Goal: Task Accomplishment & Management: Manage account settings

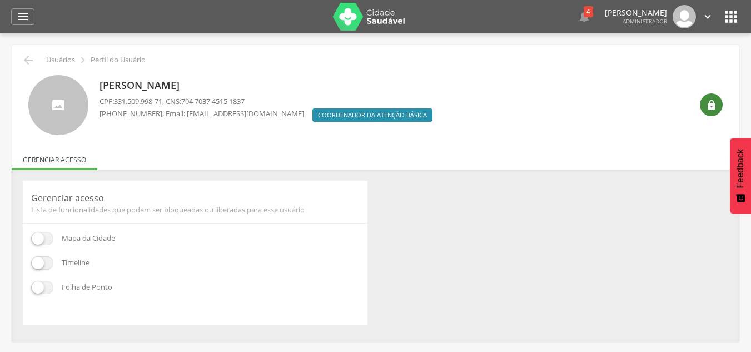
click at [714, 107] on icon "" at bounding box center [711, 104] width 11 height 11
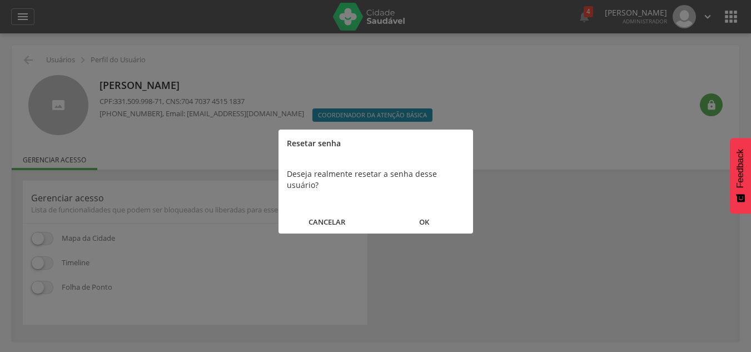
click at [422, 216] on button "OK" at bounding box center [424, 222] width 97 height 24
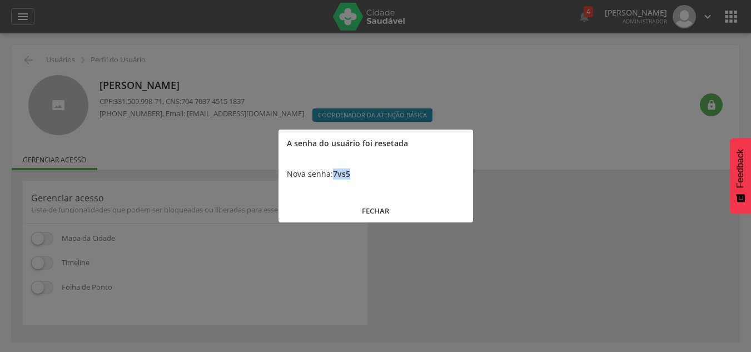
drag, startPoint x: 355, startPoint y: 174, endPoint x: 335, endPoint y: 175, distance: 20.0
click at [335, 175] on div "Nova senha: 7vs5" at bounding box center [375, 173] width 195 height 33
copy b "7vs5"
click at [377, 210] on button "FECHAR" at bounding box center [375, 211] width 195 height 24
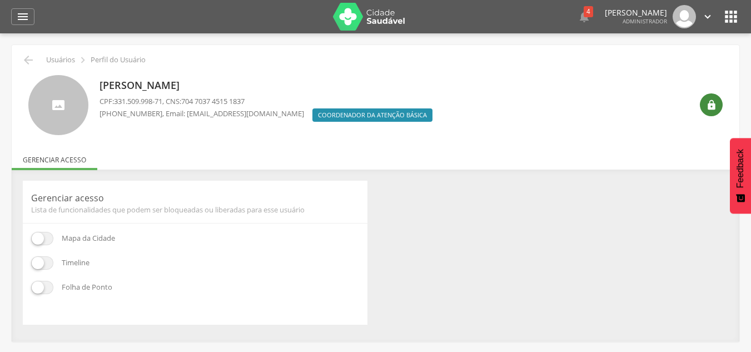
click at [710, 107] on icon "" at bounding box center [711, 104] width 11 height 11
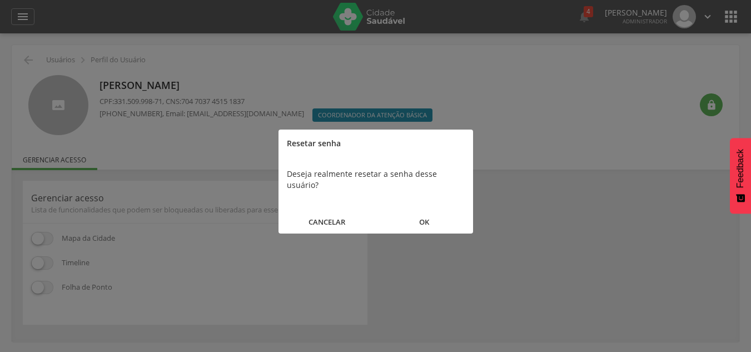
click at [430, 215] on button "OK" at bounding box center [424, 222] width 97 height 24
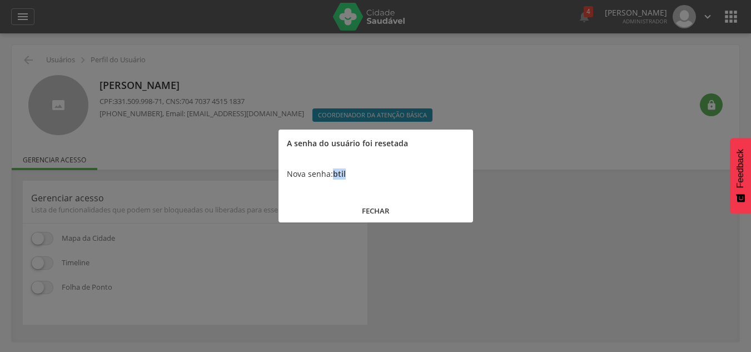
drag, startPoint x: 359, startPoint y: 173, endPoint x: 335, endPoint y: 170, distance: 24.2
click at [335, 170] on div "Nova senha: btil" at bounding box center [375, 173] width 195 height 33
copy b "btil"
click at [376, 212] on button "FECHAR" at bounding box center [375, 211] width 195 height 24
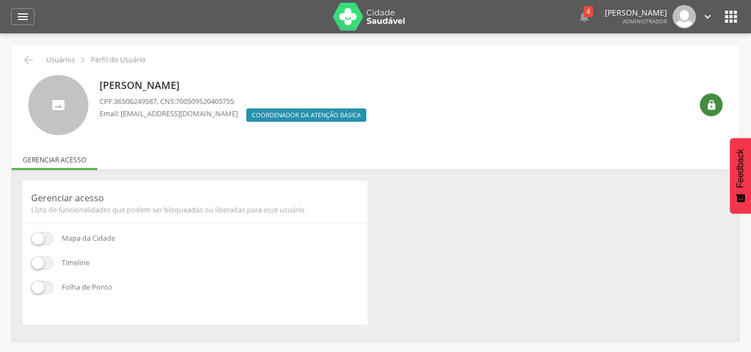
click at [702, 103] on div "" at bounding box center [711, 104] width 23 height 23
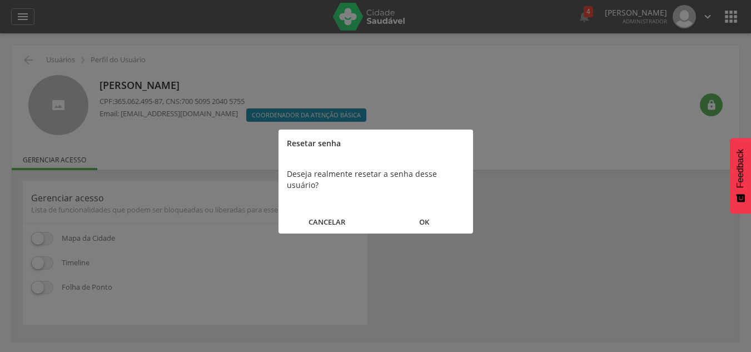
click at [430, 210] on button "OK" at bounding box center [424, 222] width 97 height 24
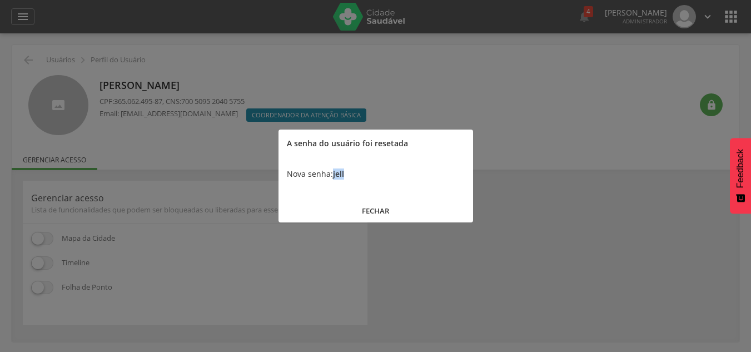
drag, startPoint x: 360, startPoint y: 172, endPoint x: 333, endPoint y: 173, distance: 26.7
click at [333, 173] on div "Nova senha: jell" at bounding box center [375, 173] width 195 height 33
copy b "jell"
click at [361, 200] on button "FECHAR" at bounding box center [375, 211] width 195 height 24
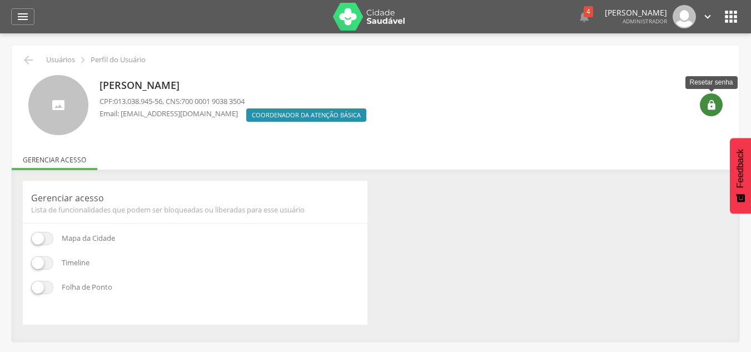
click at [707, 111] on div "" at bounding box center [711, 104] width 23 height 23
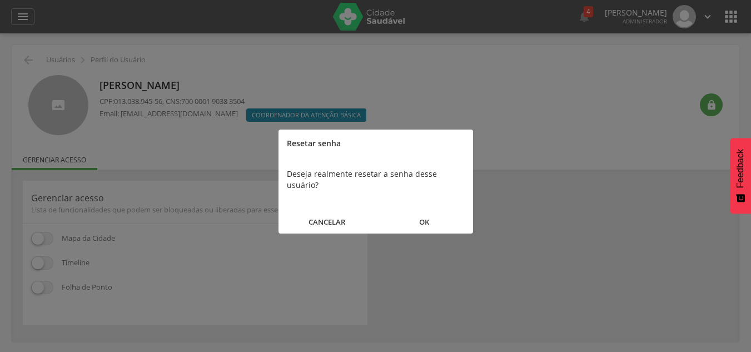
click at [439, 210] on button "OK" at bounding box center [424, 222] width 97 height 24
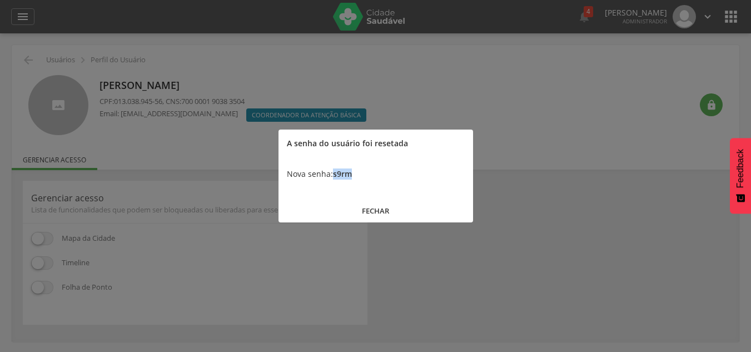
drag, startPoint x: 355, startPoint y: 173, endPoint x: 335, endPoint y: 172, distance: 20.6
click at [335, 172] on div "Nova senha: s9rm" at bounding box center [375, 173] width 195 height 33
copy b "s9rm"
click at [369, 206] on button "FECHAR" at bounding box center [375, 211] width 195 height 24
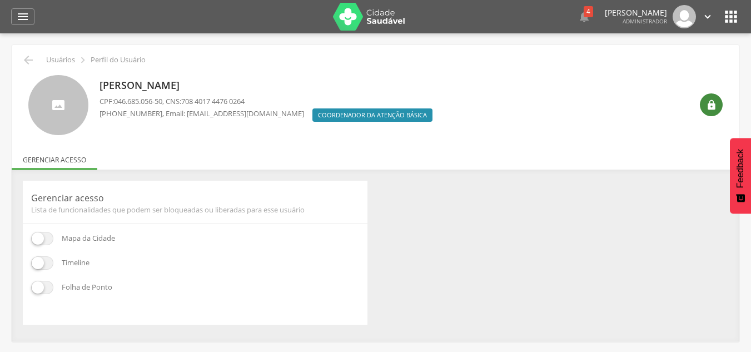
click at [712, 107] on icon "" at bounding box center [711, 104] width 11 height 11
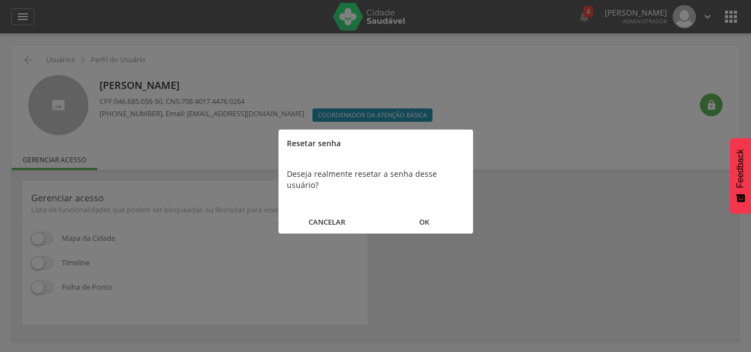
click at [416, 202] on div "CANCELAR OK" at bounding box center [375, 218] width 195 height 32
click at [418, 212] on button "OK" at bounding box center [424, 222] width 97 height 24
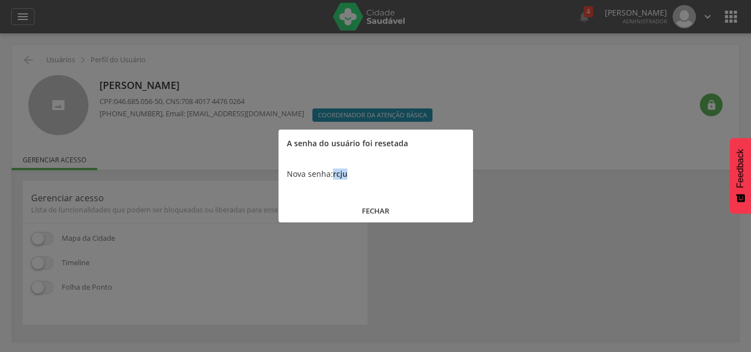
drag, startPoint x: 357, startPoint y: 172, endPoint x: 335, endPoint y: 168, distance: 23.0
click at [335, 168] on div "Nova senha: rcju" at bounding box center [375, 173] width 195 height 33
copy b "rcju"
click at [372, 203] on button "FECHAR" at bounding box center [375, 211] width 195 height 24
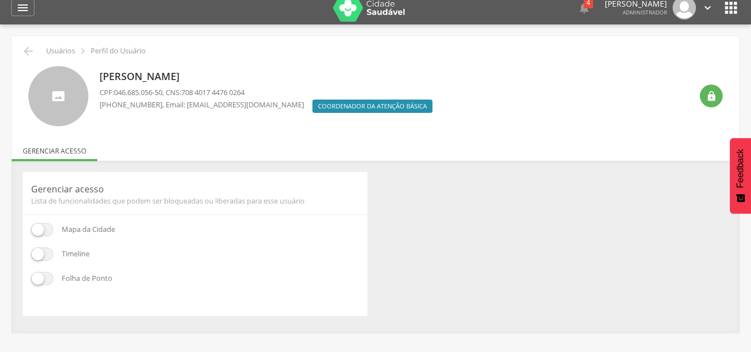
scroll to position [9, 0]
